Goal: Navigation & Orientation: Find specific page/section

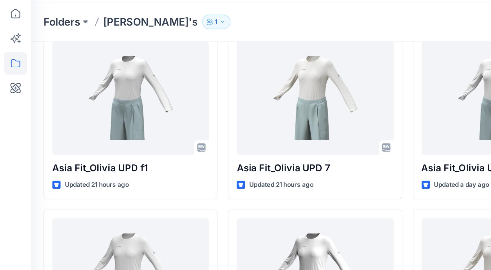
scroll to position [78, 0]
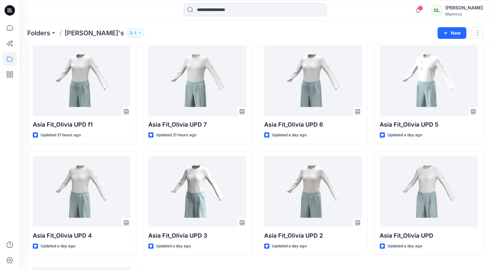
click at [255, 75] on div "Asia Fit_Olivia UPD f1 Updated 21 hours ago Asia Fit_Olivia UPD 4 Updated a day…" at bounding box center [255, 203] width 456 height 327
click at [252, 99] on div "Asia Fit_Olivia UPD f1 Updated 21 hours ago Asia Fit_Olivia UPD 4 Updated a day…" at bounding box center [255, 203] width 456 height 327
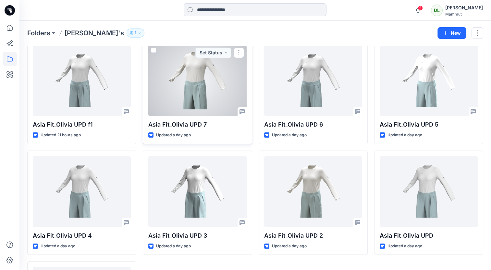
click at [199, 89] on div at bounding box center [197, 80] width 98 height 71
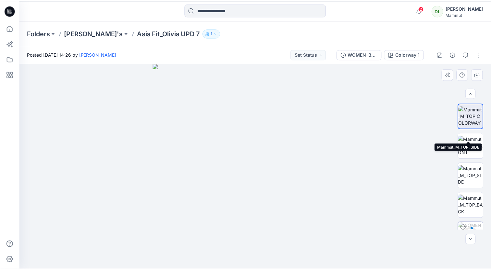
scroll to position [47, 0]
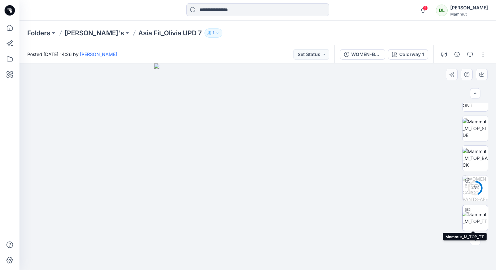
click at [478, 218] on img at bounding box center [474, 218] width 25 height 14
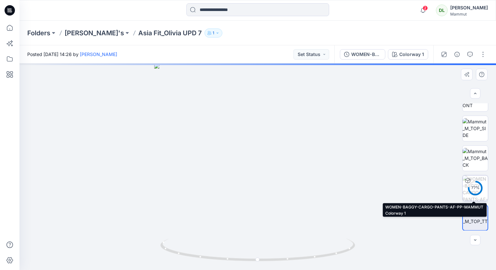
click at [482, 193] on img at bounding box center [474, 188] width 25 height 25
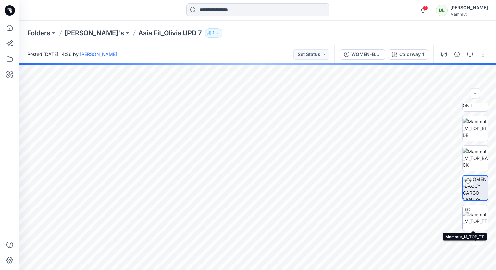
click at [469, 210] on div at bounding box center [467, 211] width 10 height 10
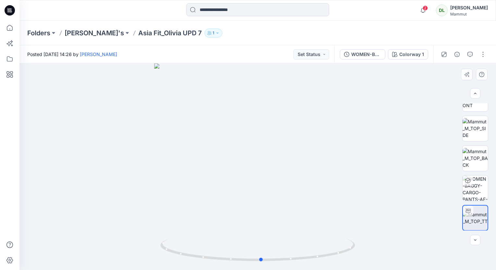
drag, startPoint x: 239, startPoint y: 226, endPoint x: 245, endPoint y: 213, distance: 13.6
click at [245, 214] on div at bounding box center [257, 167] width 476 height 207
drag, startPoint x: 258, startPoint y: 219, endPoint x: 233, endPoint y: 221, distance: 25.7
click at [233, 221] on div at bounding box center [257, 167] width 476 height 207
drag, startPoint x: 214, startPoint y: 222, endPoint x: 210, endPoint y: 222, distance: 3.9
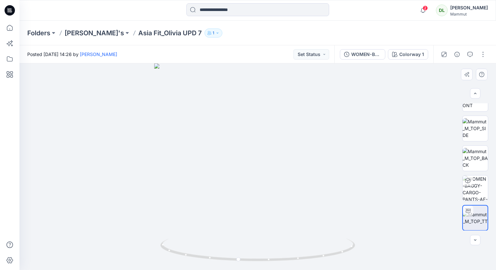
click at [205, 222] on div at bounding box center [257, 167] width 476 height 207
drag, startPoint x: 246, startPoint y: 224, endPoint x: 219, endPoint y: 224, distance: 27.9
click at [219, 224] on div at bounding box center [257, 167] width 476 height 207
drag, startPoint x: 250, startPoint y: 220, endPoint x: 291, endPoint y: 220, distance: 40.2
click at [291, 220] on div at bounding box center [257, 167] width 476 height 207
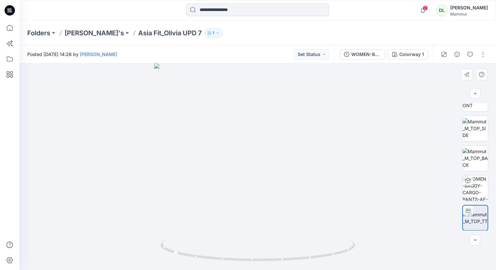
click at [306, 219] on div at bounding box center [257, 167] width 476 height 207
drag, startPoint x: 288, startPoint y: 230, endPoint x: 292, endPoint y: 232, distance: 4.1
click at [292, 231] on div at bounding box center [257, 167] width 476 height 207
drag, startPoint x: 265, startPoint y: 224, endPoint x: 303, endPoint y: 221, distance: 37.7
click at [302, 221] on div at bounding box center [257, 167] width 476 height 207
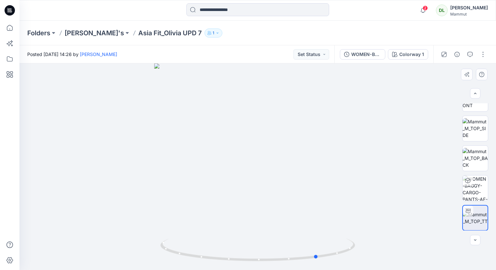
drag, startPoint x: 273, startPoint y: 221, endPoint x: 305, endPoint y: 219, distance: 32.5
click at [305, 219] on div at bounding box center [257, 167] width 476 height 207
drag, startPoint x: 277, startPoint y: 221, endPoint x: 306, endPoint y: 222, distance: 29.6
click at [306, 222] on div at bounding box center [257, 167] width 476 height 207
drag, startPoint x: 252, startPoint y: 226, endPoint x: 257, endPoint y: 226, distance: 4.9
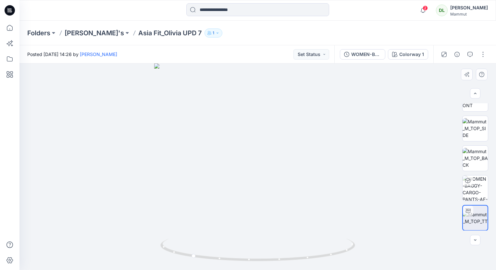
click at [256, 226] on div at bounding box center [257, 167] width 476 height 207
click at [327, 214] on div at bounding box center [257, 167] width 476 height 207
drag, startPoint x: 255, startPoint y: 228, endPoint x: 268, endPoint y: 222, distance: 14.1
click at [267, 224] on div at bounding box center [257, 167] width 476 height 207
drag, startPoint x: 252, startPoint y: 214, endPoint x: 266, endPoint y: 215, distance: 14.3
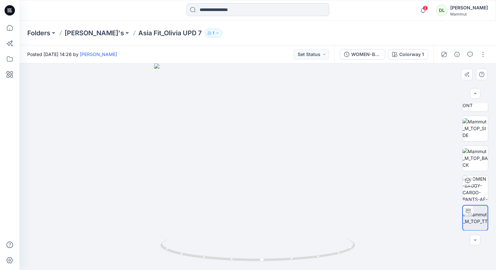
click at [266, 215] on div at bounding box center [257, 167] width 476 height 207
click at [282, 202] on div at bounding box center [257, 167] width 476 height 207
drag, startPoint x: 267, startPoint y: 196, endPoint x: 280, endPoint y: 196, distance: 12.3
click at [280, 196] on div at bounding box center [257, 167] width 476 height 207
click at [34, 35] on p "Folders" at bounding box center [38, 33] width 23 height 9
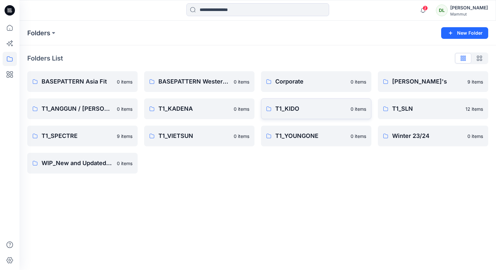
click at [291, 111] on p "T1_KIDO" at bounding box center [310, 108] width 71 height 9
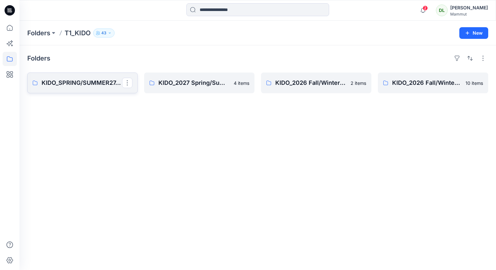
click at [72, 78] on p "KIDO_SPRING/SUMMER27_Spezial Project" at bounding box center [82, 82] width 80 height 9
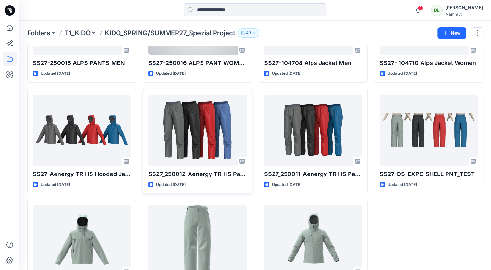
scroll to position [130, 0]
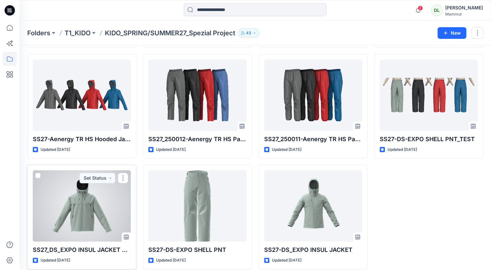
click at [109, 207] on div at bounding box center [82, 206] width 98 height 71
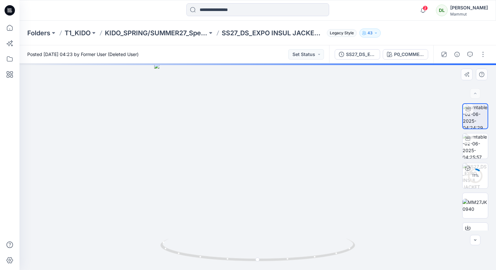
scroll to position [18, 0]
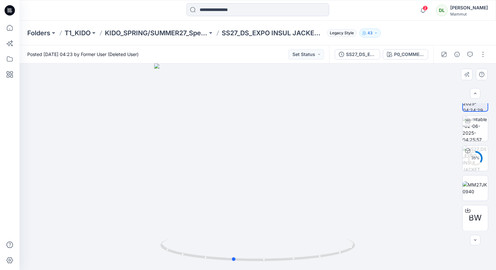
drag, startPoint x: 380, startPoint y: 192, endPoint x: 372, endPoint y: 190, distance: 8.3
click at [372, 190] on div at bounding box center [257, 167] width 476 height 207
click at [477, 219] on span "BW" at bounding box center [474, 218] width 13 height 12
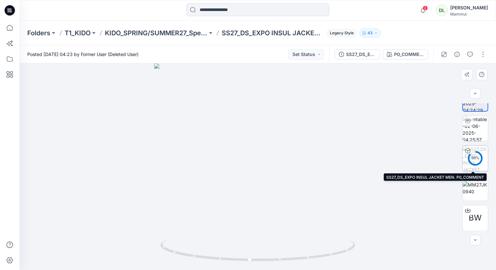
click at [478, 150] on img at bounding box center [474, 158] width 25 height 25
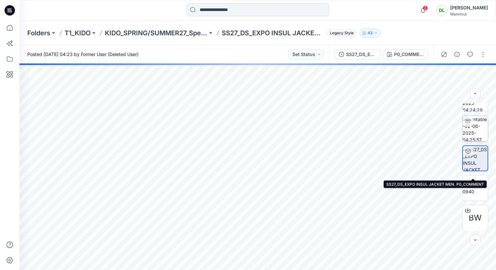
scroll to position [0, 0]
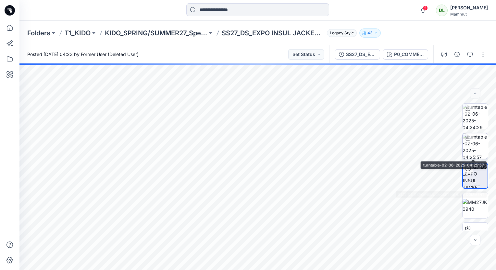
click at [479, 147] on img at bounding box center [474, 146] width 25 height 25
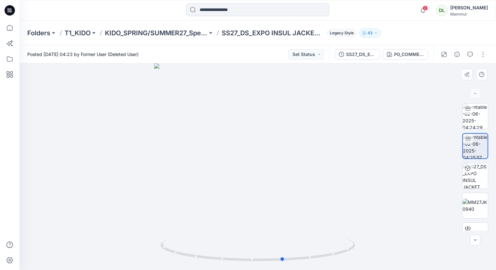
drag, startPoint x: 305, startPoint y: 199, endPoint x: 371, endPoint y: 195, distance: 66.3
click at [371, 195] on div at bounding box center [257, 167] width 476 height 207
drag, startPoint x: 254, startPoint y: 199, endPoint x: 313, endPoint y: 198, distance: 58.4
click at [313, 198] on div at bounding box center [257, 167] width 476 height 207
drag, startPoint x: 313, startPoint y: 198, endPoint x: 301, endPoint y: 198, distance: 12.4
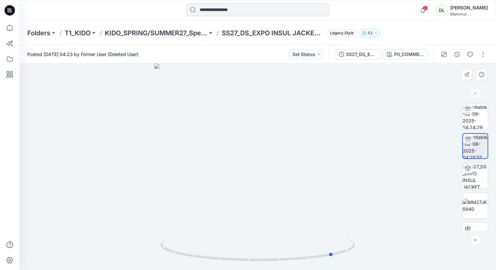
click at [301, 198] on div at bounding box center [257, 167] width 476 height 207
click at [472, 119] on img at bounding box center [474, 116] width 25 height 25
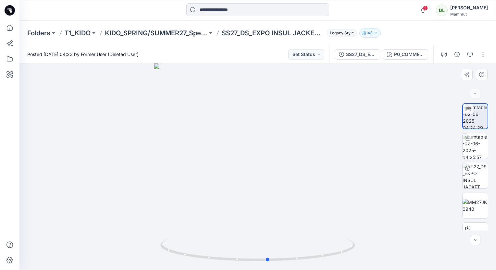
drag, startPoint x: 294, startPoint y: 145, endPoint x: 377, endPoint y: 144, distance: 82.4
click at [375, 143] on div at bounding box center [257, 167] width 476 height 207
click at [466, 150] on img at bounding box center [474, 146] width 25 height 25
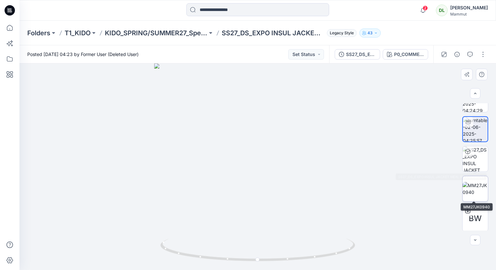
scroll to position [18, 0]
click at [463, 160] on img at bounding box center [474, 158] width 25 height 25
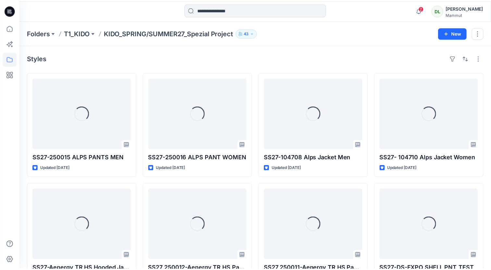
scroll to position [130, 0]
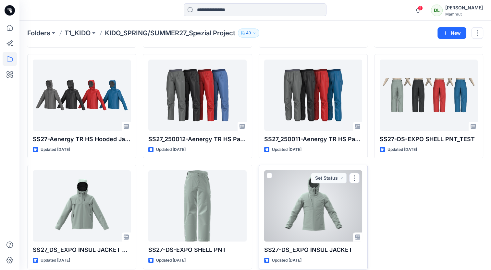
click at [285, 203] on div at bounding box center [313, 206] width 98 height 71
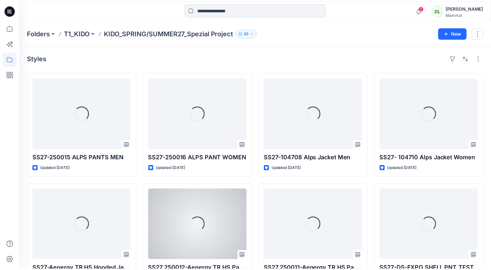
scroll to position [130, 0]
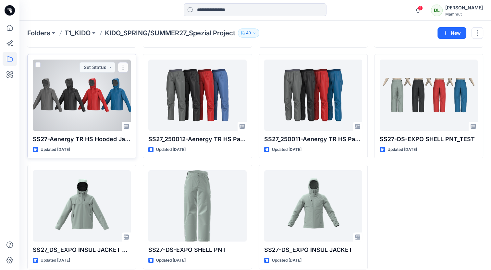
click at [107, 102] on div at bounding box center [82, 95] width 98 height 71
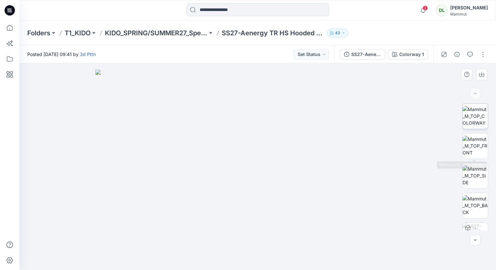
click at [471, 120] on img at bounding box center [474, 116] width 25 height 20
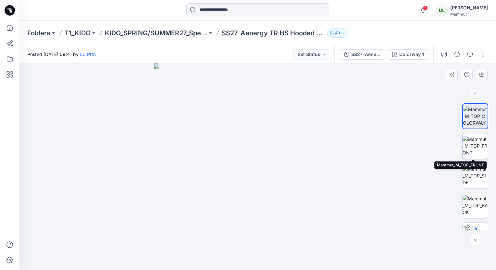
click at [480, 151] on img at bounding box center [474, 146] width 25 height 20
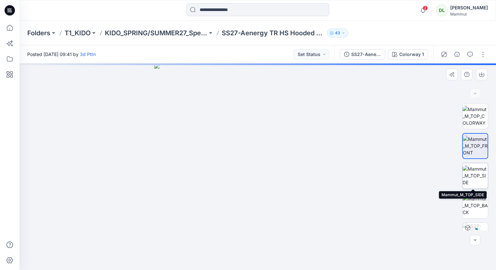
click at [476, 173] on img at bounding box center [474, 176] width 25 height 20
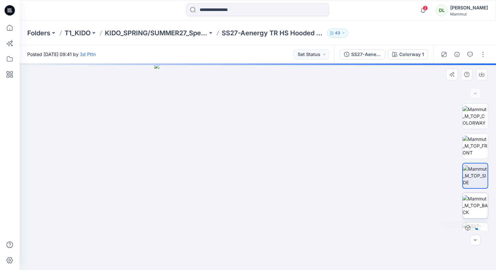
click at [475, 203] on img at bounding box center [474, 206] width 25 height 20
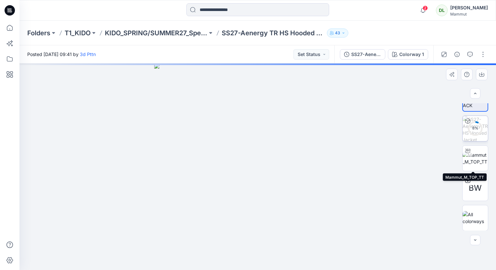
scroll to position [75, 0]
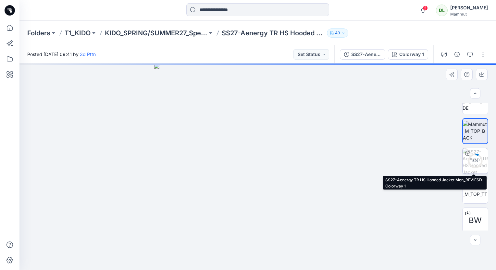
click at [477, 166] on circle at bounding box center [474, 160] width 13 height 13
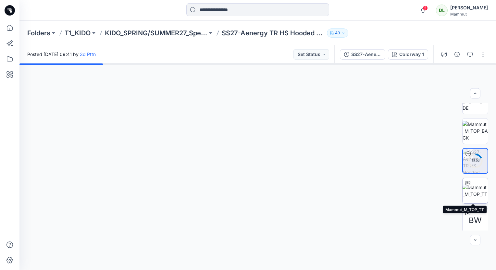
click at [478, 194] on img at bounding box center [474, 191] width 25 height 14
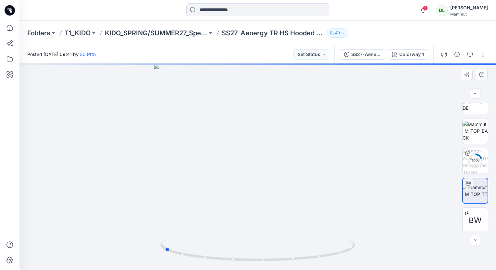
drag, startPoint x: 247, startPoint y: 219, endPoint x: 352, endPoint y: 222, distance: 104.1
click at [352, 222] on div at bounding box center [257, 167] width 476 height 207
drag, startPoint x: 266, startPoint y: 211, endPoint x: 293, endPoint y: 213, distance: 27.3
click at [293, 213] on div at bounding box center [257, 167] width 476 height 207
drag, startPoint x: 259, startPoint y: 210, endPoint x: 280, endPoint y: 212, distance: 20.8
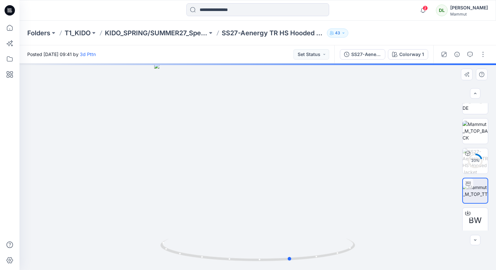
click at [280, 212] on div at bounding box center [257, 167] width 476 height 207
drag, startPoint x: 231, startPoint y: 207, endPoint x: 285, endPoint y: 208, distance: 54.2
click at [268, 208] on div at bounding box center [257, 167] width 476 height 207
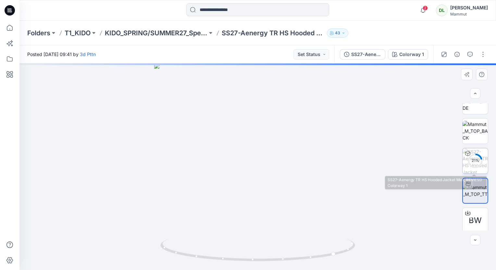
click at [478, 169] on img at bounding box center [474, 161] width 25 height 25
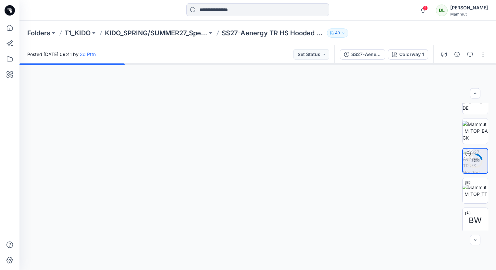
drag, startPoint x: 298, startPoint y: 205, endPoint x: 309, endPoint y: 205, distance: 11.7
click at [309, 205] on div at bounding box center [257, 167] width 476 height 207
click at [482, 55] on button "button" at bounding box center [482, 54] width 10 height 10
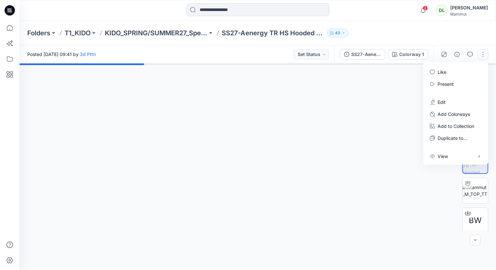
click at [482, 56] on button "button" at bounding box center [482, 54] width 10 height 10
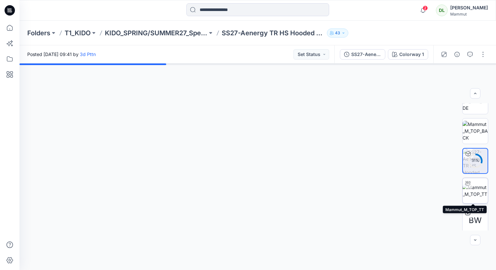
click at [470, 188] on img at bounding box center [474, 191] width 25 height 14
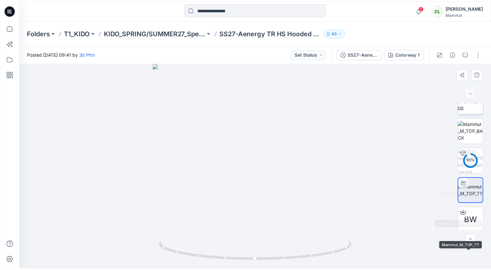
scroll to position [0, 0]
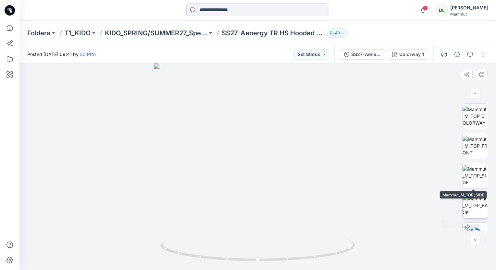
click at [476, 200] on img at bounding box center [474, 206] width 25 height 20
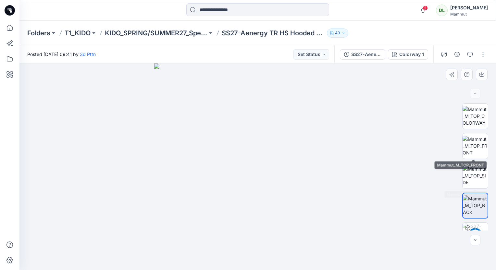
drag, startPoint x: 471, startPoint y: 122, endPoint x: 460, endPoint y: 125, distance: 12.0
click at [472, 122] on img at bounding box center [474, 116] width 25 height 20
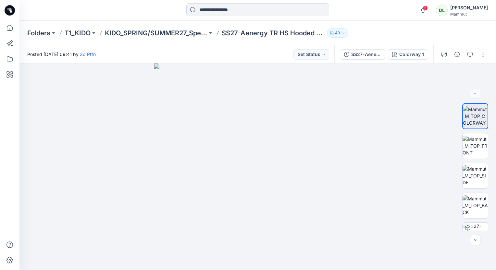
click at [265, 52] on div "Posted Wednesday, July 02, 2025 09:41 by 3d Pttn Set Status" at bounding box center [176, 54] width 315 height 18
click at [48, 30] on p "Folders" at bounding box center [38, 33] width 23 height 9
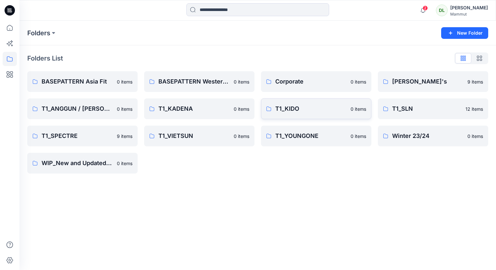
click at [285, 111] on p "T1_KIDO" at bounding box center [310, 108] width 71 height 9
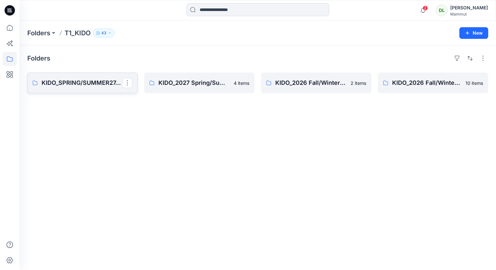
click at [89, 91] on link "KIDO_SPRING/SUMMER27_Spezial Project" at bounding box center [82, 83] width 110 height 21
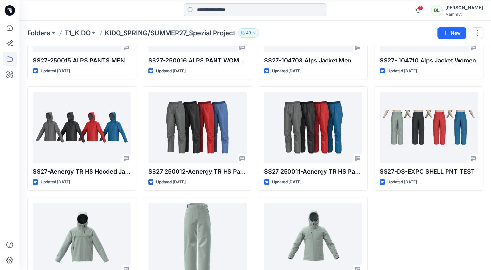
scroll to position [130, 0]
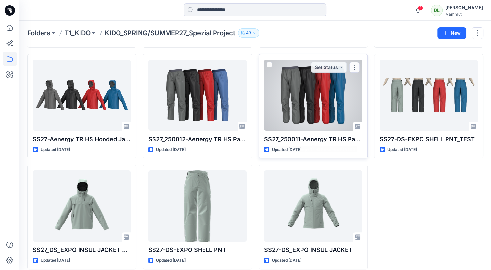
click at [300, 94] on div at bounding box center [313, 95] width 98 height 71
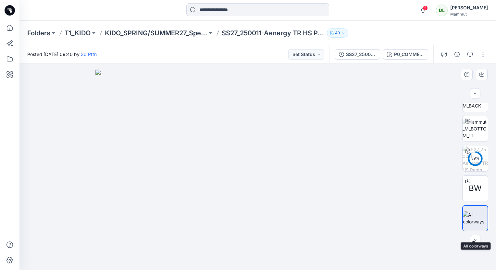
scroll to position [107, 0]
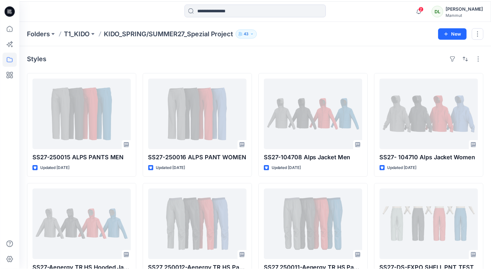
scroll to position [130, 0]
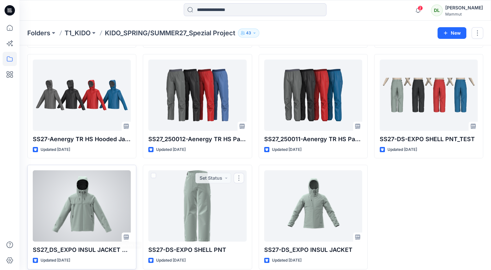
click at [95, 217] on div at bounding box center [82, 206] width 98 height 71
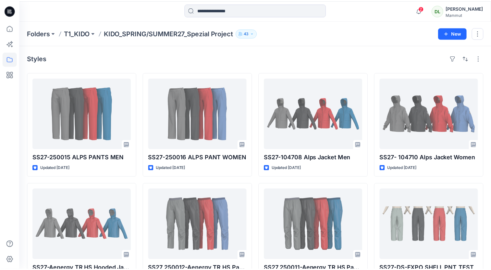
scroll to position [130, 0]
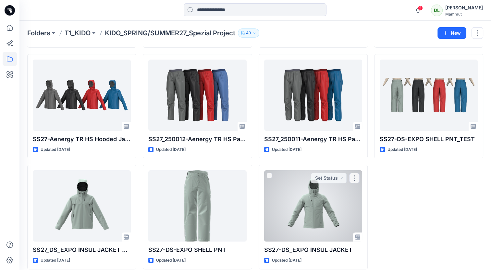
drag, startPoint x: 336, startPoint y: 166, endPoint x: 333, endPoint y: 171, distance: 6.1
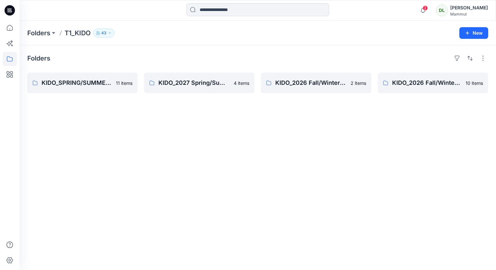
drag, startPoint x: 264, startPoint y: 145, endPoint x: 262, endPoint y: 148, distance: 3.7
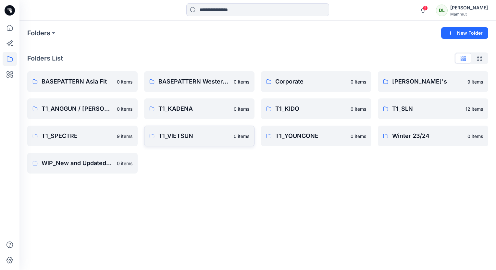
click at [186, 136] on p "T1_VIETSUN" at bounding box center [193, 136] width 71 height 9
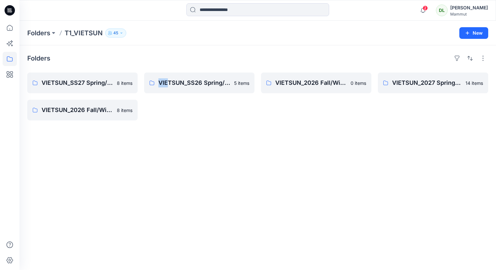
drag, startPoint x: 165, startPoint y: 130, endPoint x: 173, endPoint y: 144, distance: 16.5
click at [173, 144] on div "Folders VIETSUN_SS27 Spring/Summer CHINA 8 items VIETSUN_2026 Fall/Winter Stand…" at bounding box center [257, 157] width 476 height 225
click at [63, 138] on div "Folders VIETSUN_SS27 Spring/Summer CHINA 8 items VIETSUN_2026 Fall/Winter Stand…" at bounding box center [257, 157] width 476 height 225
click at [62, 87] on p "VIETSUN_SS27 Spring/Summer CHINA" at bounding box center [82, 82] width 80 height 9
click at [234, 89] on link "VIETSUN_SS26 Spring/Summer CHINA 5 items" at bounding box center [199, 83] width 110 height 21
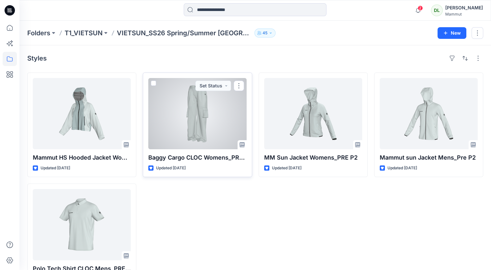
drag, startPoint x: 235, startPoint y: 111, endPoint x: 232, endPoint y: 108, distance: 4.4
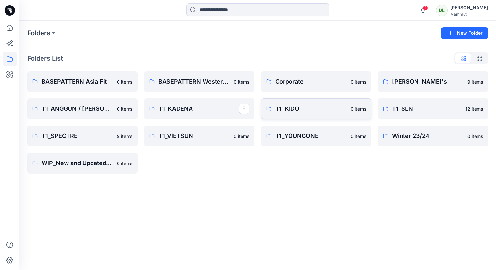
click at [305, 111] on p "T1_KIDO" at bounding box center [310, 108] width 71 height 9
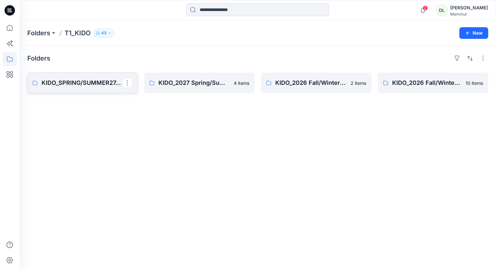
click at [107, 88] on link "KIDO_SPRING/SUMMER27_Spezial Project" at bounding box center [82, 83] width 110 height 21
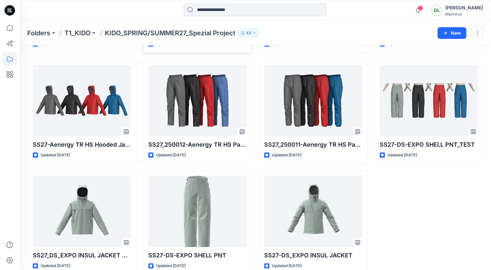
scroll to position [136, 0]
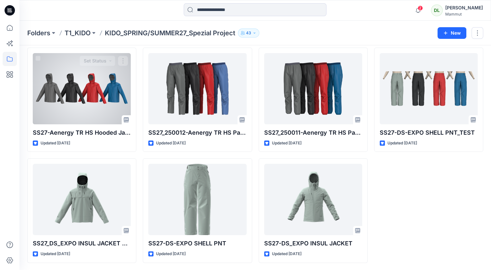
drag, startPoint x: 47, startPoint y: 150, endPoint x: 39, endPoint y: 157, distance: 10.6
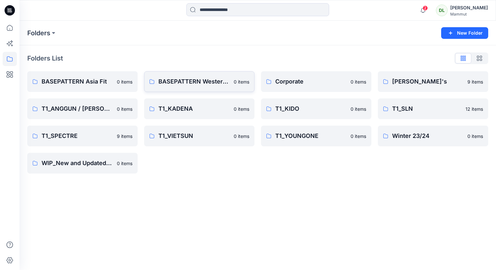
click at [181, 81] on p "BASEPATTERN Western Fit" at bounding box center [193, 81] width 71 height 9
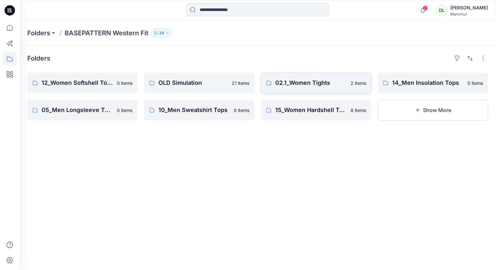
click at [320, 80] on p "02.1_Women Tights" at bounding box center [310, 82] width 71 height 9
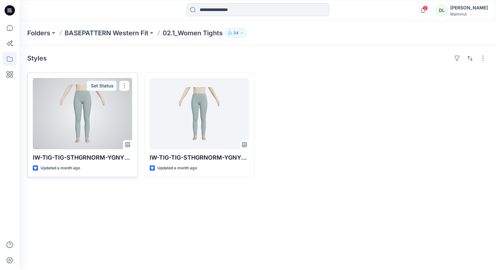
click at [124, 106] on div at bounding box center [82, 113] width 99 height 71
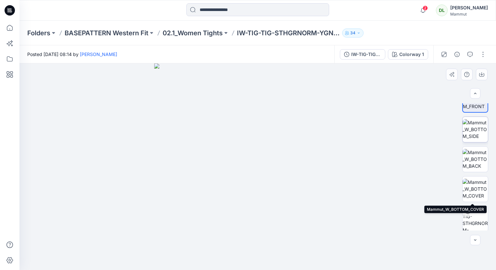
scroll to position [15, 0]
click at [483, 187] on img at bounding box center [474, 191] width 25 height 20
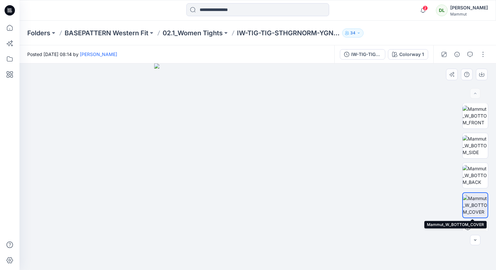
scroll to position [0, 0]
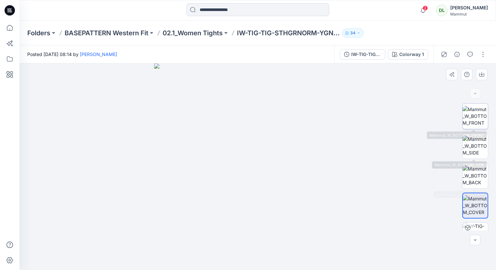
click at [470, 120] on img at bounding box center [474, 116] width 25 height 20
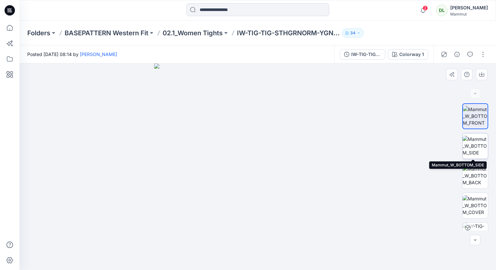
click at [483, 144] on img at bounding box center [474, 146] width 25 height 20
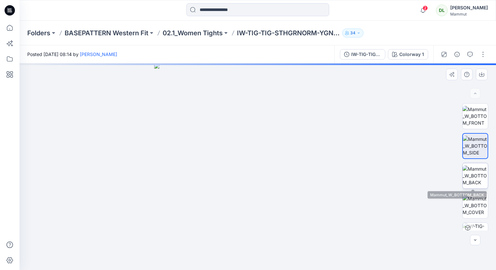
click at [479, 177] on img at bounding box center [474, 176] width 25 height 20
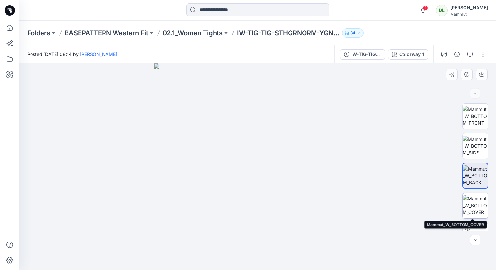
click at [472, 202] on img at bounding box center [474, 206] width 25 height 20
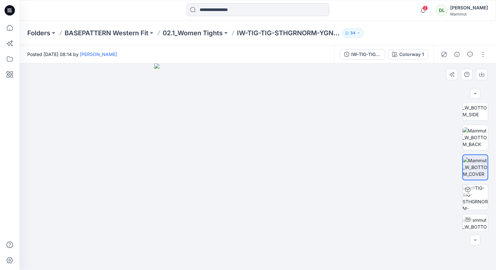
scroll to position [47, 0]
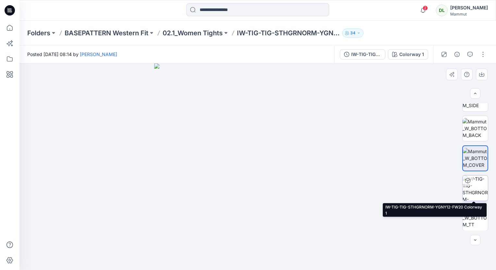
click at [476, 195] on img at bounding box center [474, 188] width 25 height 25
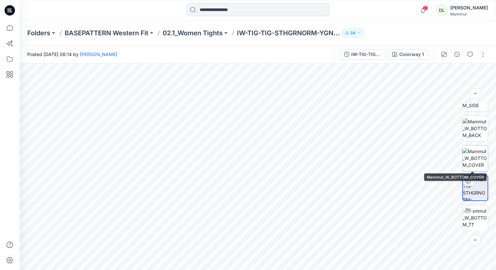
click at [473, 161] on img at bounding box center [474, 158] width 25 height 20
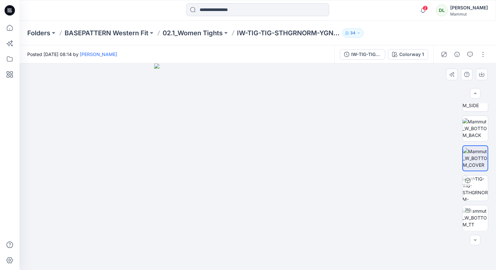
scroll to position [0, 0]
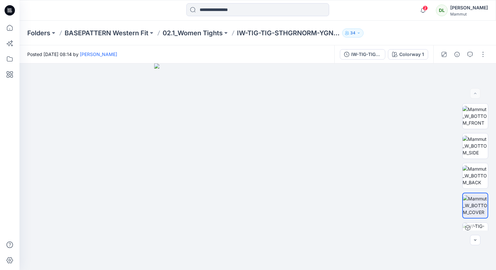
click at [16, 170] on div at bounding box center [10, 146] width 14 height 250
click at [420, 11] on icon "button" at bounding box center [422, 10] width 5 height 4
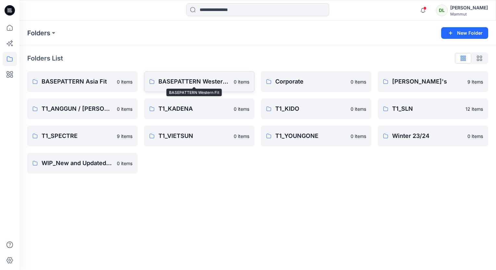
click at [202, 78] on p "BASEPATTERN Western Fit" at bounding box center [193, 81] width 71 height 9
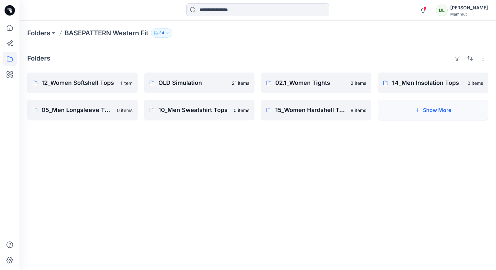
click at [424, 113] on button "Show More" at bounding box center [432, 110] width 110 height 21
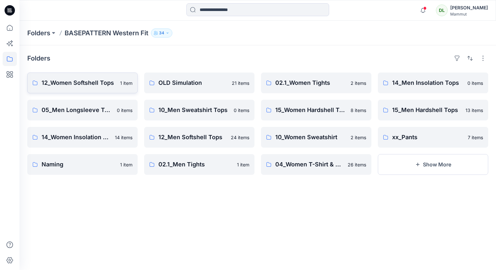
click at [90, 82] on p "12_Women Softshell Tops" at bounding box center [79, 82] width 75 height 9
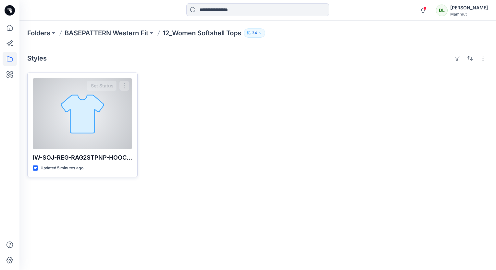
click at [107, 119] on div at bounding box center [82, 113] width 99 height 71
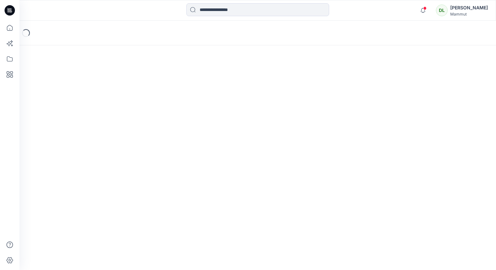
click at [107, 119] on div "Loading..." at bounding box center [257, 146] width 476 height 250
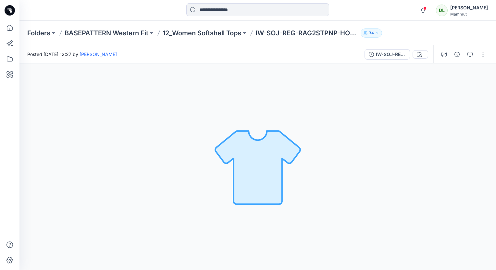
click at [282, 163] on img at bounding box center [257, 167] width 91 height 91
click at [420, 11] on icon "button" at bounding box center [422, 10] width 5 height 4
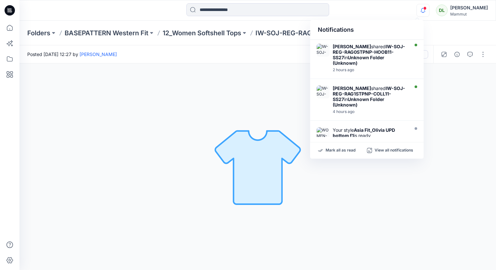
click at [419, 11] on icon "button" at bounding box center [422, 10] width 12 height 13
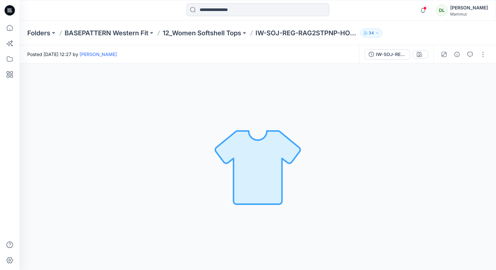
click at [407, 23] on div "Folders BASEPATTERN Western Fit 12_Women Softshell Tops IW-SOJ-REG-RAG2STPNP-HO…" at bounding box center [257, 33] width 476 height 25
click at [231, 45] on div "Posted Wednesday, September 24, 2025 12:27 by Nadine Buri" at bounding box center [188, 54] width 339 height 18
click at [449, 54] on div at bounding box center [463, 54] width 60 height 18
click at [448, 54] on button "button" at bounding box center [443, 54] width 10 height 10
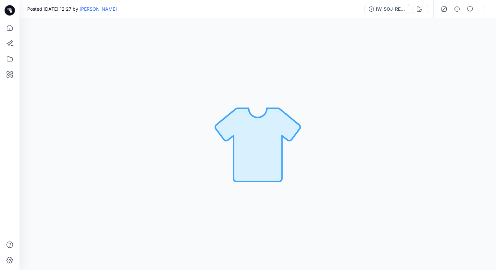
click at [438, 4] on button "button" at bounding box center [443, 9] width 10 height 10
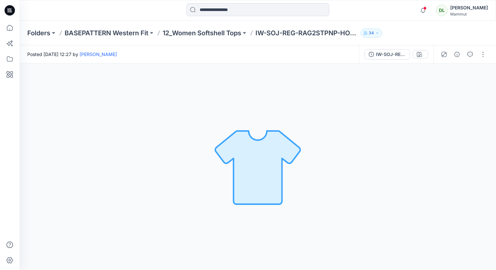
click at [434, 45] on div "Folders BASEPATTERN Western Fit 12_Women Softshell Tops IW-SOJ-REG-RAG2STPNP-HO…" at bounding box center [257, 33] width 476 height 25
click at [458, 51] on button "button" at bounding box center [456, 54] width 10 height 10
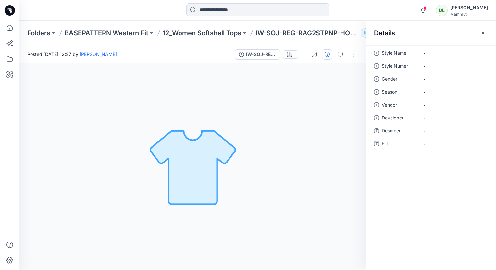
drag, startPoint x: 482, startPoint y: 31, endPoint x: 477, endPoint y: 35, distance: 6.0
click at [482, 31] on icon "button" at bounding box center [482, 32] width 5 height 5
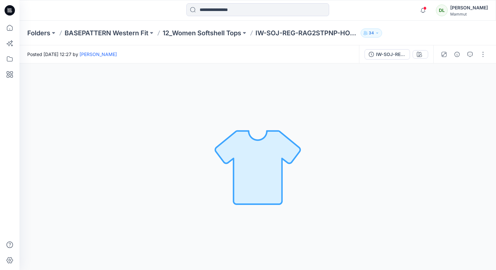
click at [460, 39] on div "Folders BASEPATTERN Western Fit 12_Women Softshell Tops IW-SOJ-REG-RAG2STPNP-HO…" at bounding box center [257, 33] width 476 height 25
click at [484, 53] on button "button" at bounding box center [482, 54] width 10 height 10
click at [454, 123] on button "View" at bounding box center [455, 120] width 60 height 12
click at [431, 37] on div "Folders BASEPATTERN Western Fit 12_Women Softshell Tops IW-SOJ-REG-RAG2STPNP-HO…" at bounding box center [232, 33] width 410 height 9
drag, startPoint x: 229, startPoint y: 49, endPoint x: 233, endPoint y: 47, distance: 4.1
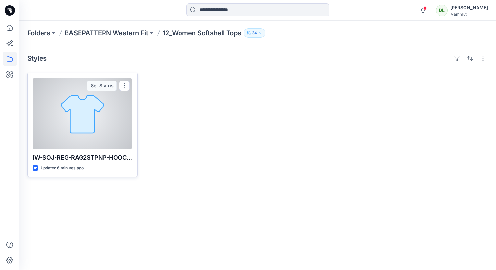
click at [112, 109] on div at bounding box center [82, 113] width 99 height 71
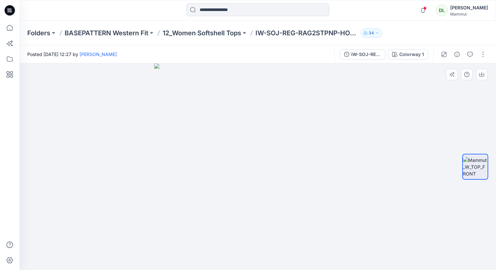
drag, startPoint x: 262, startPoint y: 179, endPoint x: 267, endPoint y: 175, distance: 6.0
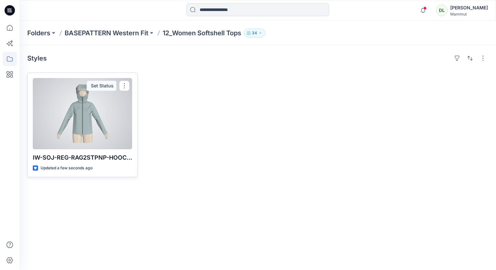
click at [97, 123] on div at bounding box center [82, 113] width 99 height 71
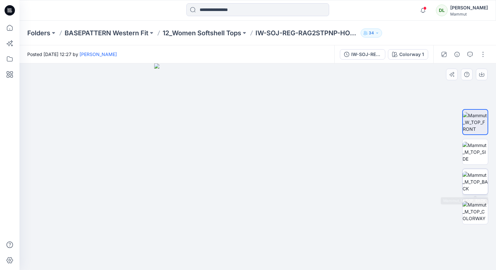
click at [482, 181] on img at bounding box center [474, 182] width 25 height 20
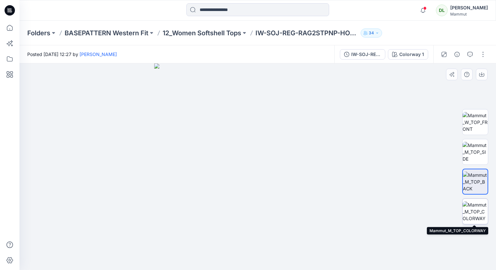
click at [476, 203] on img at bounding box center [474, 212] width 25 height 20
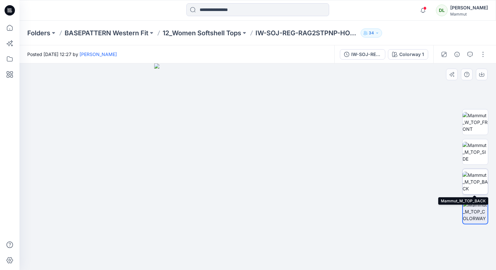
click at [468, 177] on img at bounding box center [474, 182] width 25 height 20
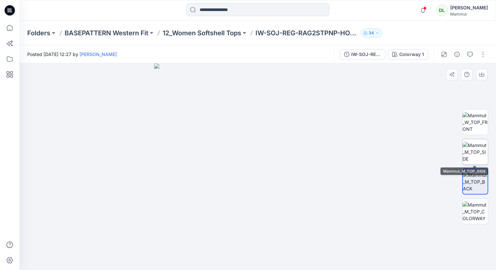
click at [482, 145] on img at bounding box center [474, 152] width 25 height 20
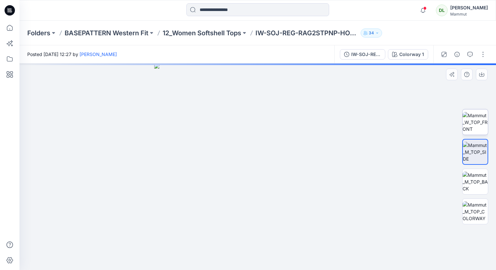
click at [481, 128] on img at bounding box center [474, 122] width 25 height 20
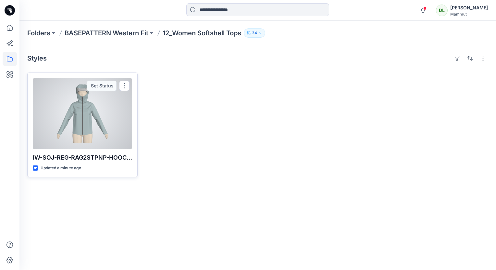
click at [85, 103] on div at bounding box center [82, 113] width 99 height 71
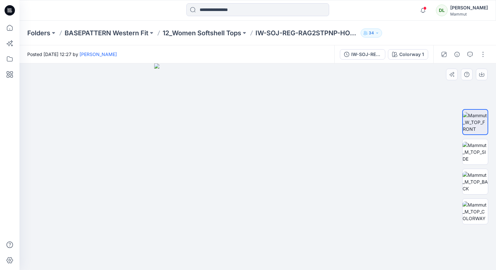
drag, startPoint x: 326, startPoint y: 192, endPoint x: 452, endPoint y: 229, distance: 131.1
click at [452, 229] on div at bounding box center [257, 167] width 476 height 207
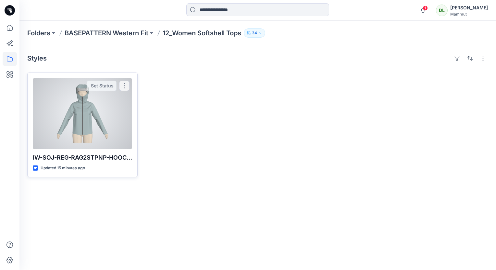
click at [133, 96] on div "IW-SOJ-REG-RAG2STPNP-HOOC11-SS27 Updated 15 minutes ago Set Status" at bounding box center [82, 125] width 110 height 105
click at [121, 108] on div at bounding box center [82, 113] width 99 height 71
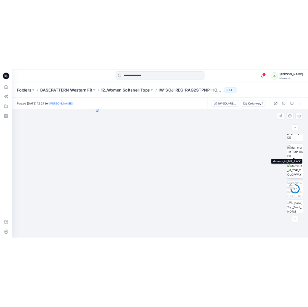
scroll to position [47, 0]
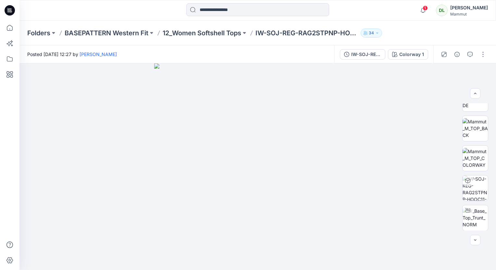
drag, startPoint x: 151, startPoint y: 17, endPoint x: 153, endPoint y: 12, distance: 5.2
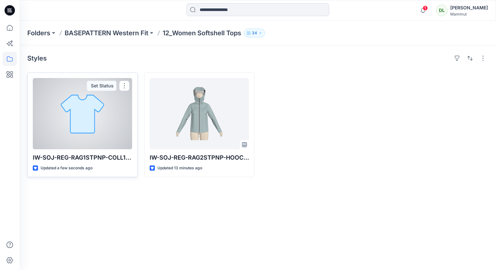
click at [116, 132] on div at bounding box center [82, 113] width 99 height 71
click at [116, 132] on div "Folders BASEPATTERN Western Fit 12_Women Softshell Tops 34 Styles IW-SOJ-REG-RA…" at bounding box center [257, 146] width 476 height 250
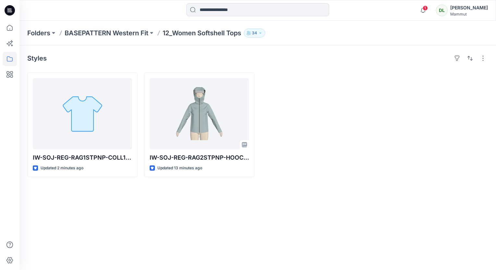
click at [273, 99] on div at bounding box center [316, 125] width 110 height 105
click at [416, 8] on icon "button" at bounding box center [422, 10] width 12 height 13
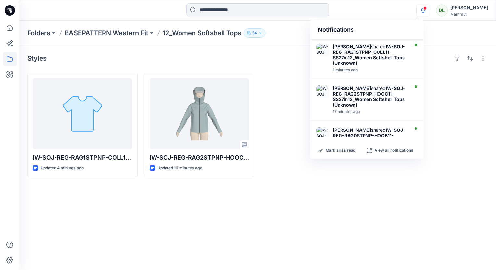
click at [416, 8] on icon "button" at bounding box center [422, 10] width 12 height 13
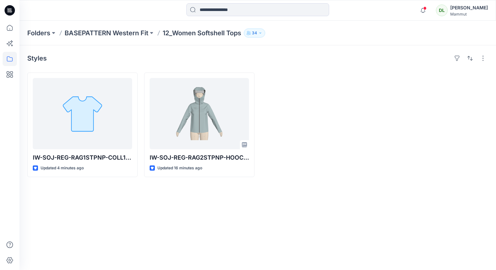
click at [401, 11] on div "Notifications Nadine Buri shared IW-SOJ-REG-RAG1STPNP-COLL11-SS27 in 12_Women S…" at bounding box center [257, 10] width 476 height 14
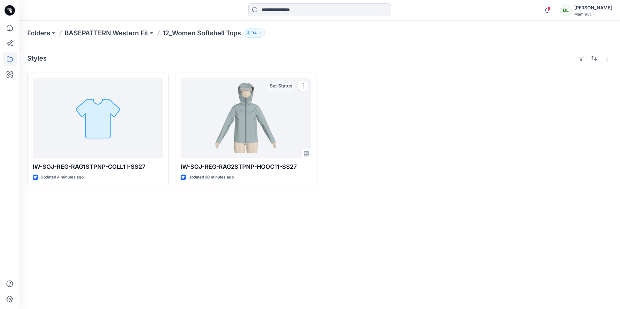
click at [227, 241] on div "Styles IW-SOJ-REG-RAG1STPNP-COLL11-SS27 Updated 4 minutes ago IW-SOJ-REG-RAG2ST…" at bounding box center [319, 177] width 601 height 264
click at [263, 229] on div "Styles IW-SOJ-REG-RAG1STPNP-COLL11-SS27 Updated 4 minutes ago IW-SOJ-REG-RAG2ST…" at bounding box center [319, 177] width 601 height 264
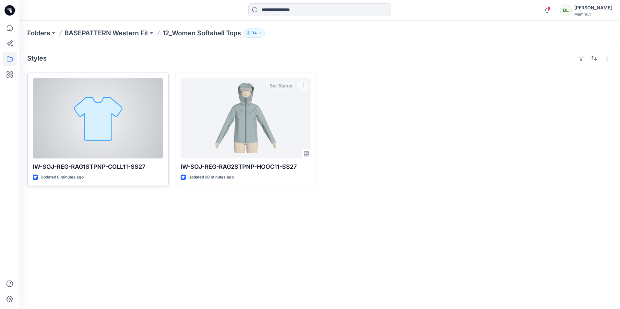
click at [153, 144] on div at bounding box center [98, 118] width 130 height 80
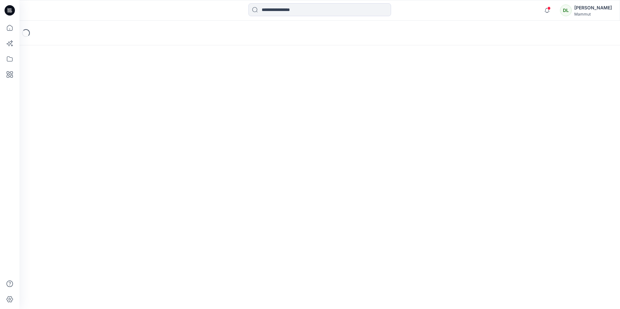
click at [153, 144] on div "Loading..." at bounding box center [319, 165] width 601 height 289
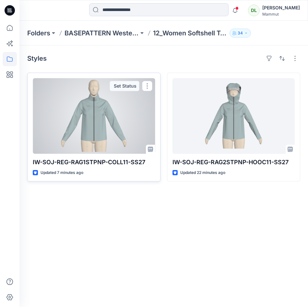
click at [63, 133] on div at bounding box center [94, 116] width 122 height 76
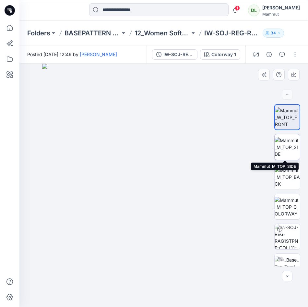
click at [288, 151] on img at bounding box center [287, 147] width 25 height 20
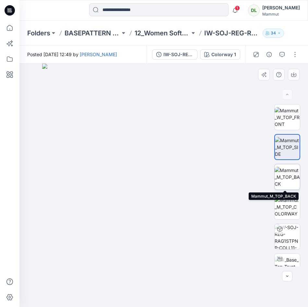
click at [291, 176] on img at bounding box center [287, 177] width 25 height 20
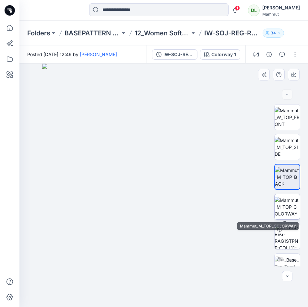
click at [281, 197] on img at bounding box center [287, 207] width 25 height 20
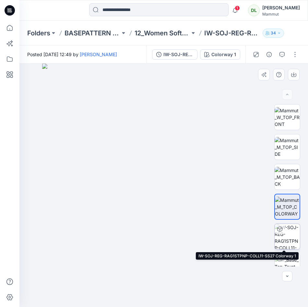
click at [294, 242] on img at bounding box center [287, 236] width 25 height 25
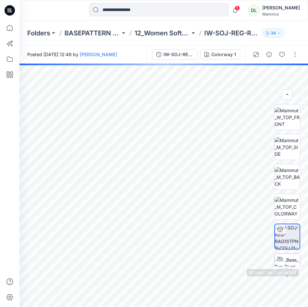
scroll to position [13, 0]
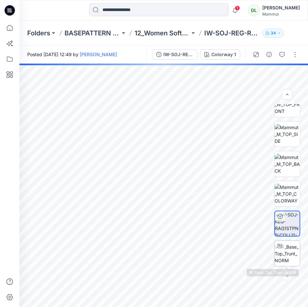
click at [290, 259] on img at bounding box center [287, 253] width 25 height 20
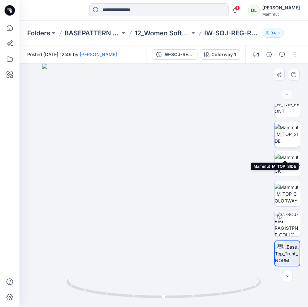
scroll to position [0, 0]
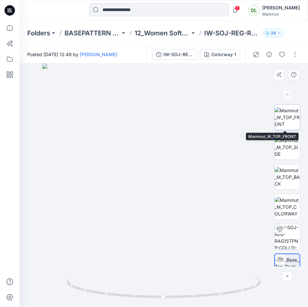
click at [283, 125] on img at bounding box center [287, 117] width 25 height 20
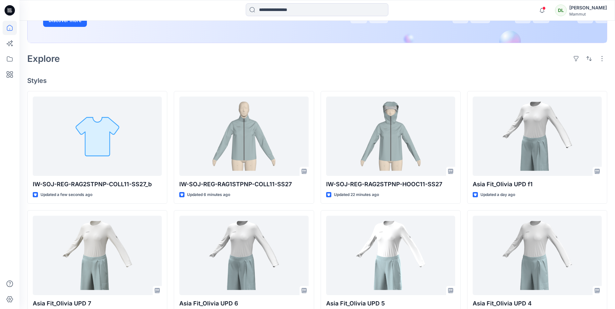
scroll to position [133, 0]
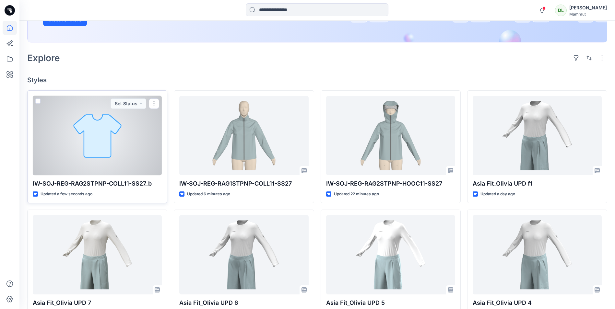
click at [106, 139] on div at bounding box center [97, 135] width 129 height 79
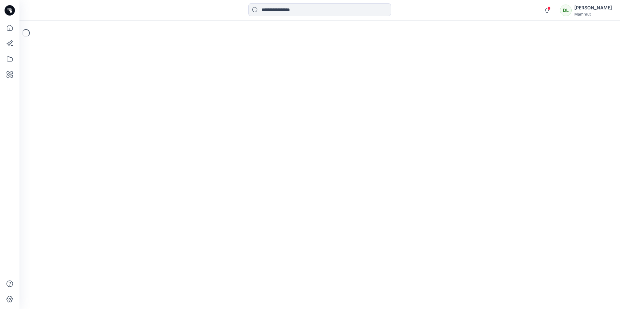
click at [106, 139] on div "Loading..." at bounding box center [319, 165] width 601 height 289
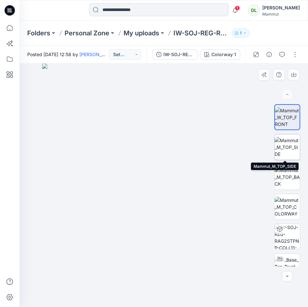
click at [286, 139] on img at bounding box center [287, 147] width 25 height 20
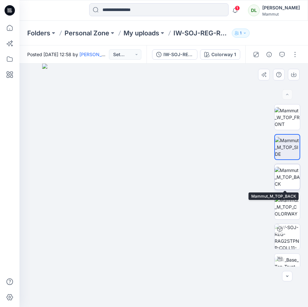
click at [284, 181] on img at bounding box center [287, 177] width 25 height 20
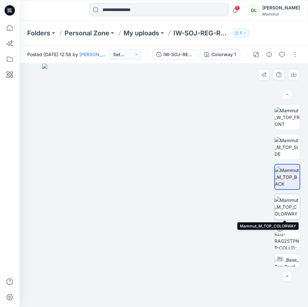
click at [289, 203] on img at bounding box center [287, 207] width 25 height 20
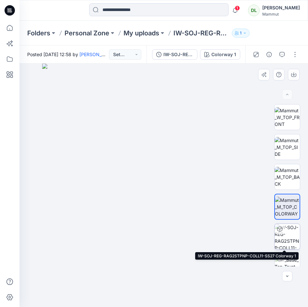
click at [285, 237] on img at bounding box center [287, 236] width 25 height 25
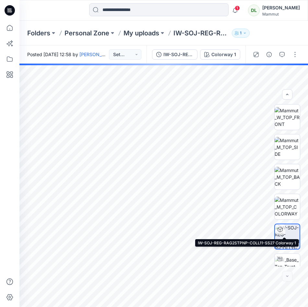
scroll to position [13, 0]
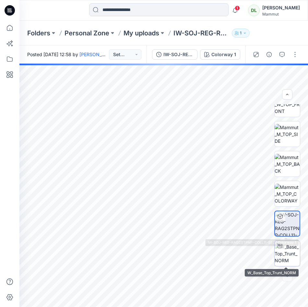
click at [290, 258] on img at bounding box center [287, 253] width 25 height 20
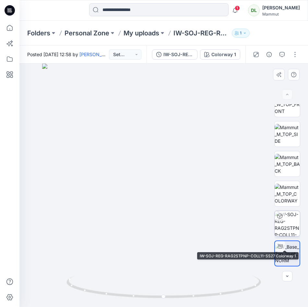
scroll to position [0, 0]
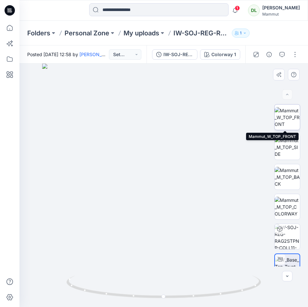
click at [288, 112] on img at bounding box center [287, 117] width 25 height 20
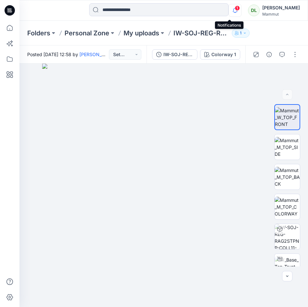
click at [231, 11] on icon "button" at bounding box center [235, 10] width 12 height 13
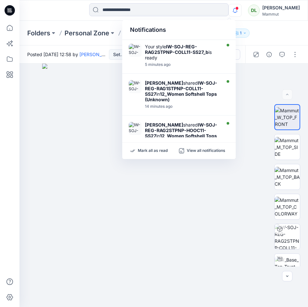
click at [231, 11] on icon "button" at bounding box center [235, 10] width 12 height 13
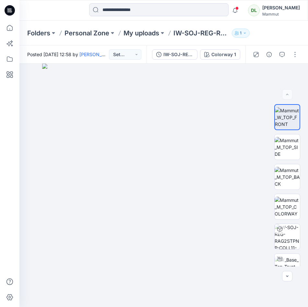
click at [270, 33] on div "Folders Personal Zone My uploads IW-SOJ-REG-RAG2STPNP-COLL11-SS27_b 1" at bounding box center [163, 33] width 289 height 25
click at [153, 30] on p "My uploads" at bounding box center [142, 33] width 36 height 9
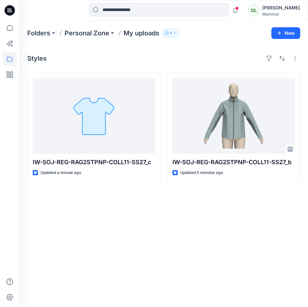
drag, startPoint x: 169, startPoint y: 212, endPoint x: 173, endPoint y: 211, distance: 4.0
click at [172, 211] on div "Styles IW-SOJ-REG-RAG2STPNP-COLL11-SS27_c Updated a minute ago IW-SOJ-REG-RAG2S…" at bounding box center [163, 175] width 289 height 261
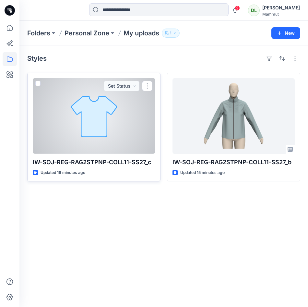
click at [127, 131] on div at bounding box center [94, 116] width 122 height 76
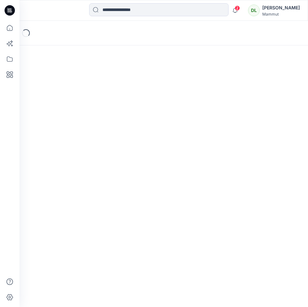
click at [127, 131] on div "Loading..." at bounding box center [163, 164] width 289 height 286
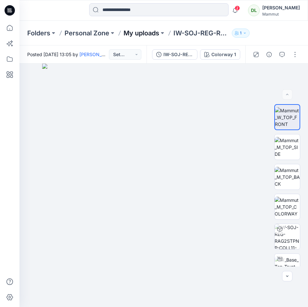
click at [140, 37] on p "My uploads" at bounding box center [142, 33] width 36 height 9
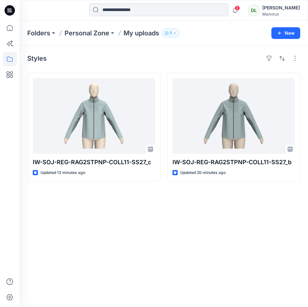
click at [137, 203] on div "Styles IW-SOJ-REG-RAG2STPNP-COLL11-SS27_c Updated 13 minutes ago IW-SOJ-REG-RAG…" at bounding box center [163, 175] width 289 height 261
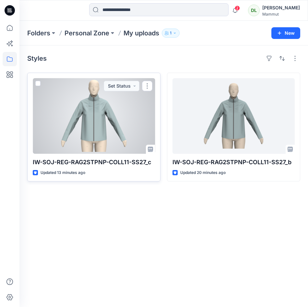
click at [131, 147] on div at bounding box center [94, 116] width 122 height 76
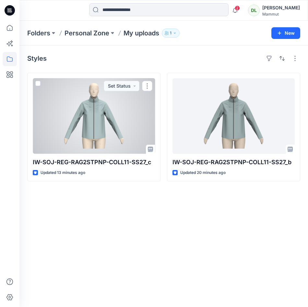
click at [130, 147] on div "Folders Personal Zone My uploads 1 New Styles IW-SOJ-REG-RAG2STPNP-COLL11-SS27_…" at bounding box center [163, 164] width 289 height 286
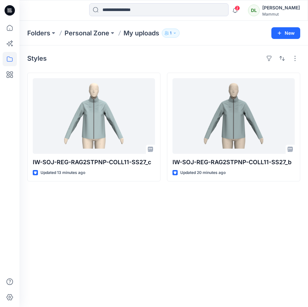
click at [151, 240] on div "Styles IW-SOJ-REG-RAG2STPNP-COLL11-SS27_c Updated 13 minutes ago IW-SOJ-REG-RAG…" at bounding box center [163, 175] width 289 height 261
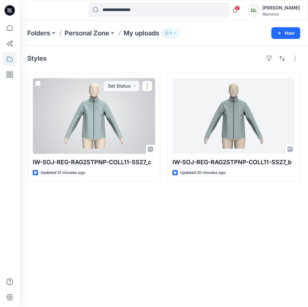
click at [118, 131] on div at bounding box center [94, 116] width 122 height 76
click at [118, 131] on div "Folders Personal Zone My uploads 1 New Styles IW-SOJ-REG-RAG2STPNP-COLL11-SS27_…" at bounding box center [163, 164] width 289 height 286
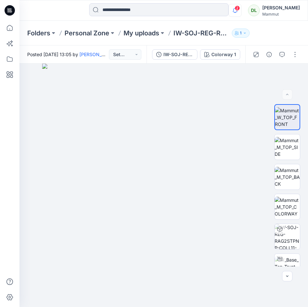
click at [233, 12] on icon "button" at bounding box center [235, 10] width 5 height 4
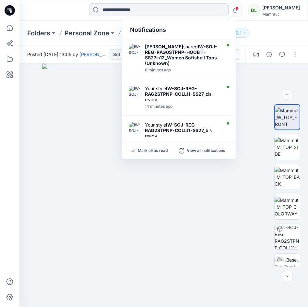
click at [229, 11] on icon "button" at bounding box center [235, 10] width 12 height 13
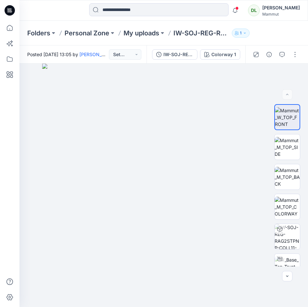
click at [291, 34] on div "Folders Personal Zone My uploads IW-SOJ-REG-RAG2STPNP-COLL11-SS27_c 1" at bounding box center [163, 33] width 289 height 25
click at [153, 35] on p "My uploads" at bounding box center [142, 33] width 36 height 9
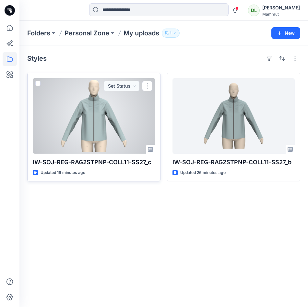
click at [122, 106] on div at bounding box center [94, 116] width 122 height 76
